Goal: Communication & Community: Ask a question

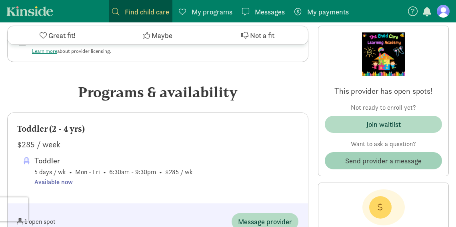
scroll to position [368, 0]
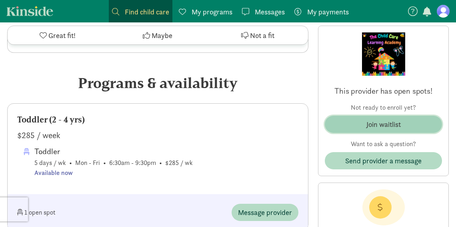
click at [398, 120] on div "Join waitlist" at bounding box center [383, 124] width 34 height 11
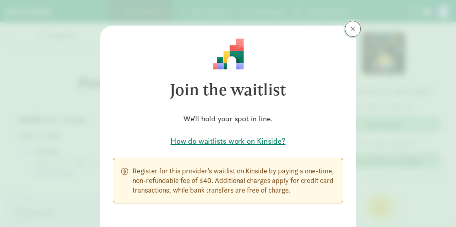
click at [355, 34] on button at bounding box center [353, 29] width 16 height 16
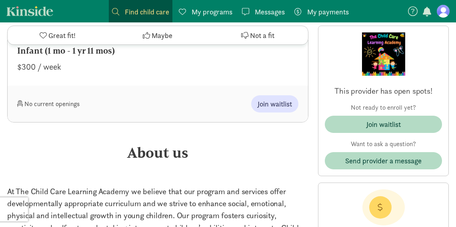
scroll to position [839, 0]
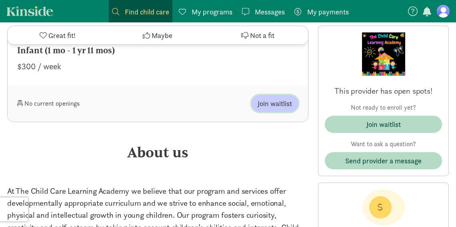
click at [271, 109] on span "Join waitlist" at bounding box center [275, 103] width 34 height 11
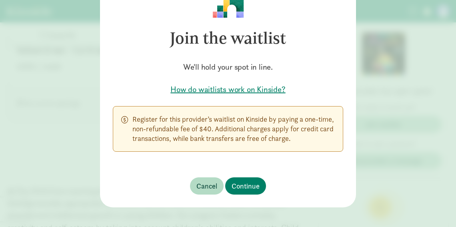
scroll to position [53, 0]
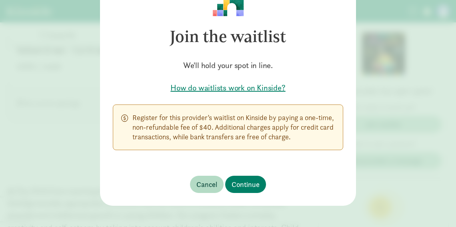
click at [243, 87] on h5 "How do waitlists work on Kinside?" at bounding box center [228, 87] width 230 height 11
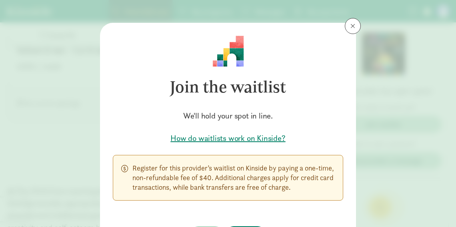
scroll to position [0, 0]
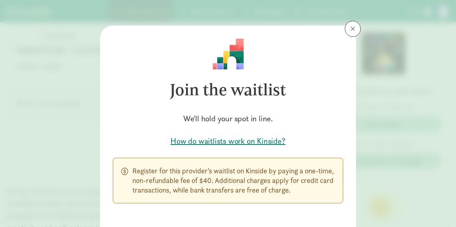
click at [355, 20] on div "Join the waitlist We'll hold your spot in line. How do waitlists work on Kinsid…" at bounding box center [228, 113] width 456 height 227
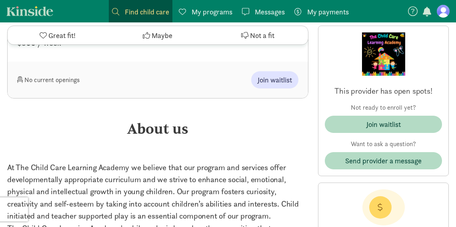
scroll to position [863, 0]
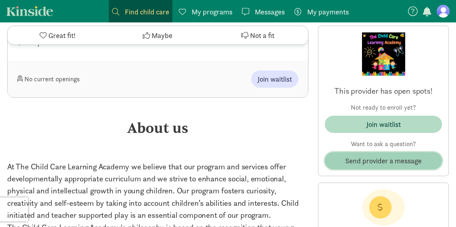
click at [370, 160] on span "Send provider a message" at bounding box center [383, 160] width 76 height 11
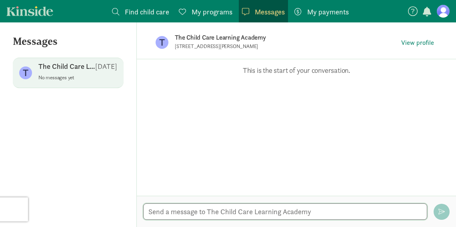
click at [204, 213] on textarea at bounding box center [285, 211] width 284 height 16
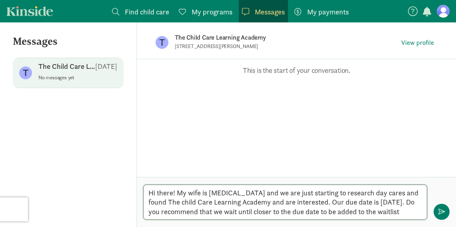
type textarea "Hi there! My wife is 9 weeks pregnant and we are just starting to research day …"
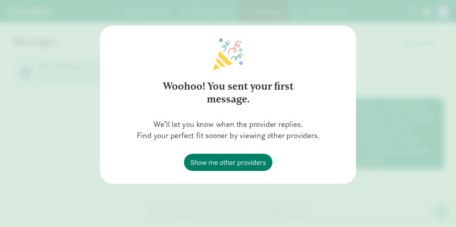
click at [323, 142] on div "Woohoo! You sent your first message. We’ll let you know when the provider repli…" at bounding box center [228, 104] width 230 height 132
click at [383, 134] on div "Woohoo! You sent your first message. We’ll let you know when the provider repli…" at bounding box center [228, 113] width 456 height 227
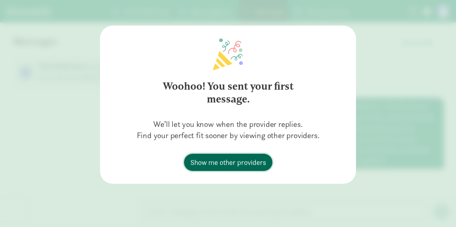
click at [238, 165] on span "Show me other providers" at bounding box center [228, 162] width 76 height 11
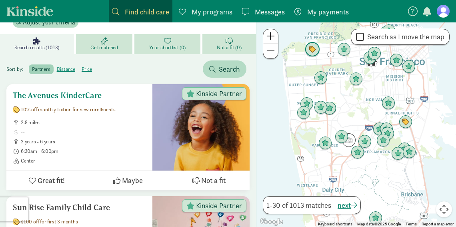
scroll to position [95, 0]
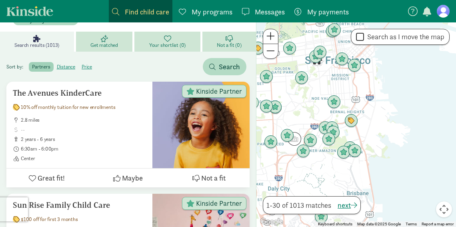
drag, startPoint x: 393, startPoint y: 171, endPoint x: 339, endPoint y: 168, distance: 54.5
click at [339, 169] on div at bounding box center [356, 124] width 200 height 204
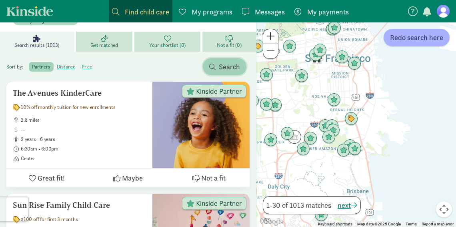
click at [228, 71] on span "Search" at bounding box center [229, 66] width 21 height 11
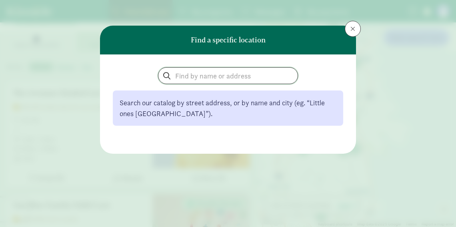
click at [214, 75] on input "search" at bounding box center [227, 76] width 139 height 16
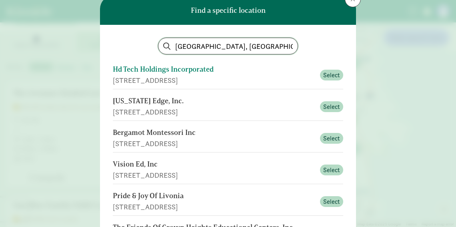
scroll to position [30, 0]
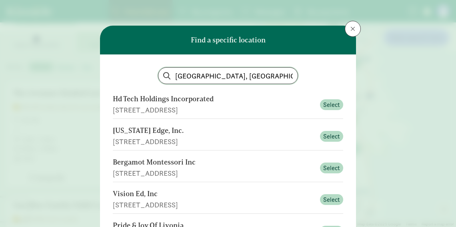
type input "[GEOGRAPHIC_DATA], [GEOGRAPHIC_DATA]"
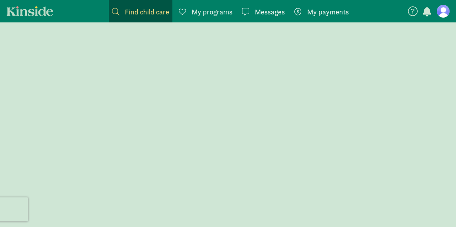
click at [254, 15] on div "Messages Messages" at bounding box center [263, 11] width 43 height 11
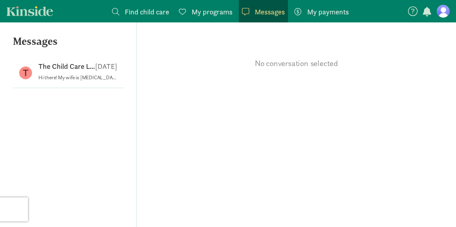
click at [444, 14] on figure at bounding box center [443, 11] width 13 height 13
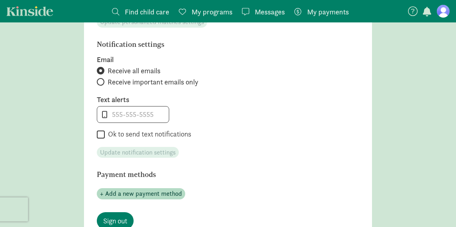
scroll to position [369, 0]
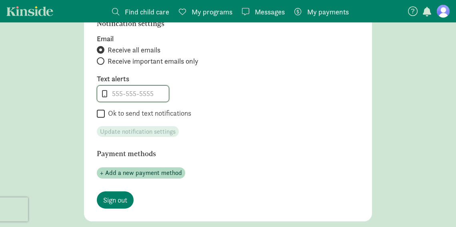
click at [148, 99] on input "tel" at bounding box center [133, 94] width 72 height 16
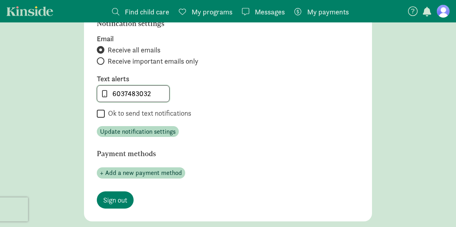
type input "6037483032"
click at [100, 110] on input "Ok to send text notifications" at bounding box center [101, 113] width 8 height 11
checkbox input "true"
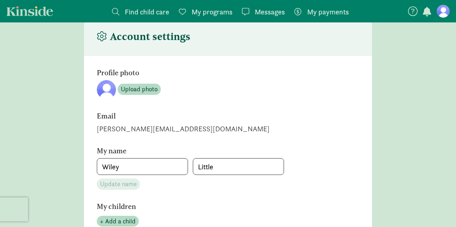
scroll to position [0, 0]
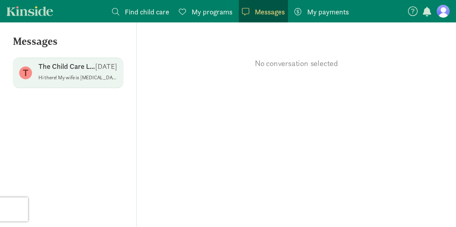
click at [73, 68] on p "The Child Care Learning Academy" at bounding box center [66, 67] width 57 height 10
